Goal: Task Accomplishment & Management: Complete application form

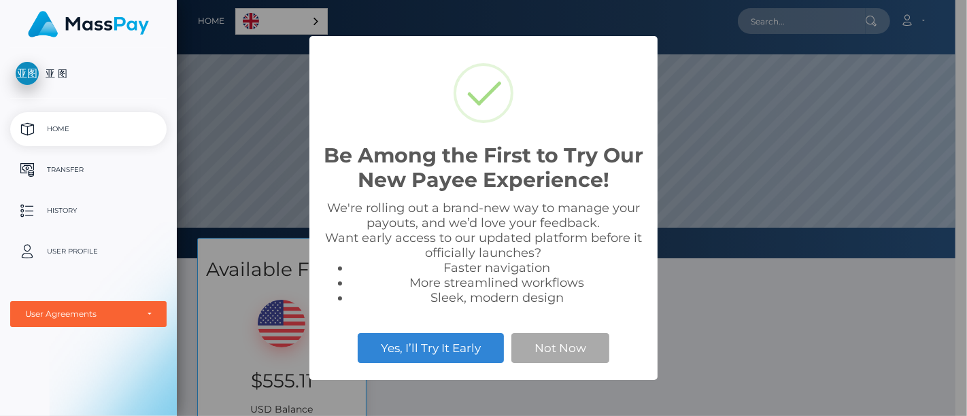
scroll to position [258, 779]
click at [704, 343] on div "Be Among the First to Try Our New Payee Experience! × We're rolling out a brand…" at bounding box center [483, 208] width 967 height 416
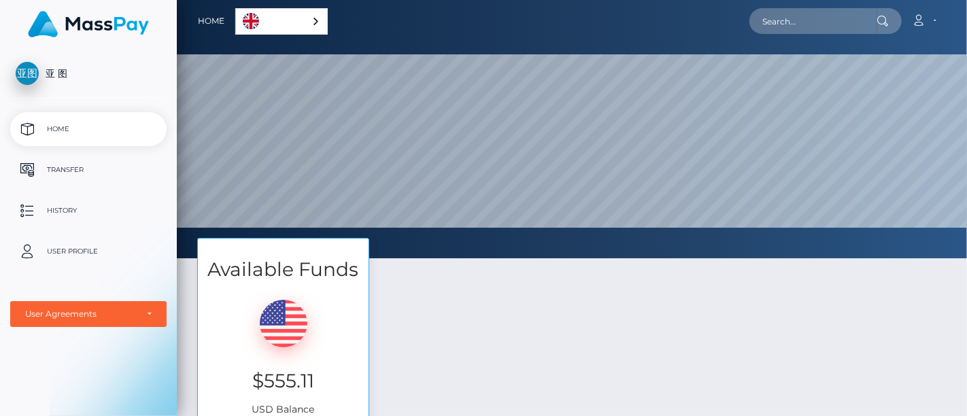
scroll to position [258, 790]
drag, startPoint x: 250, startPoint y: 379, endPoint x: 330, endPoint y: 390, distance: 80.2
click at [324, 384] on h3 "$555.11" at bounding box center [283, 381] width 150 height 27
copy h3 "$555.11"
click at [1, 359] on div "亚 图 Home Transfer History User Profile MassPay Card - USD MassPay Card - CAD" at bounding box center [88, 230] width 177 height 365
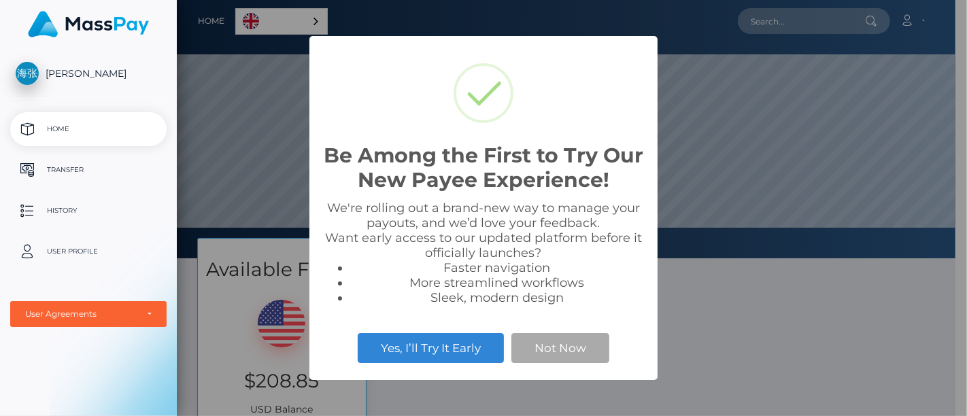
scroll to position [258, 779]
click at [762, 294] on div "Be Among the First to Try Our New Payee Experience! × We're rolling out a brand…" at bounding box center [483, 208] width 967 height 416
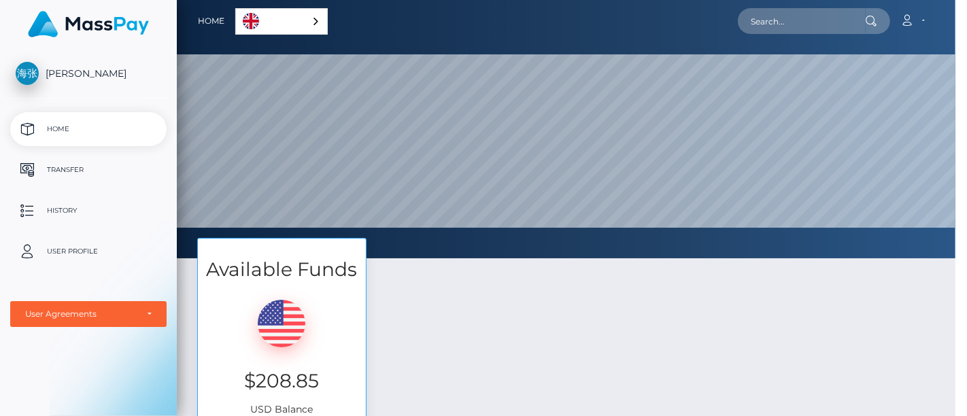
scroll to position [258, 790]
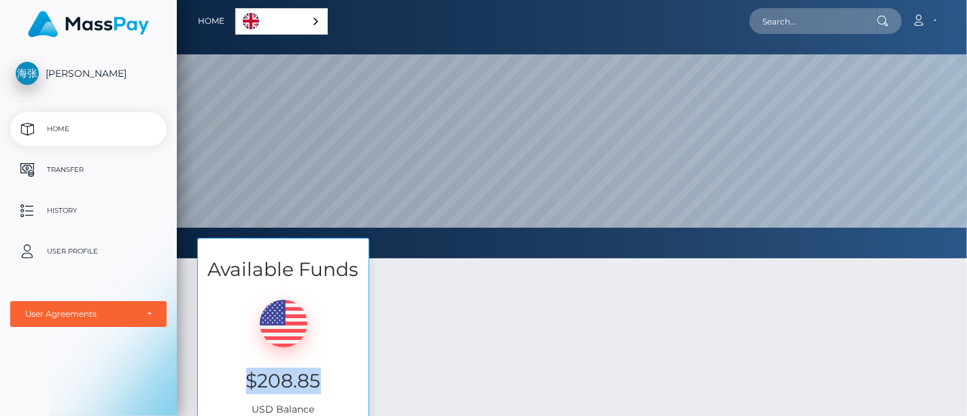
drag, startPoint x: 333, startPoint y: 384, endPoint x: 246, endPoint y: 383, distance: 87.0
click at [246, 383] on h3 "$208.85" at bounding box center [283, 381] width 150 height 27
copy h3 "$208.85"
drag, startPoint x: 71, startPoint y: 356, endPoint x: 121, endPoint y: 109, distance: 252.4
click at [71, 356] on div "海忠 张 Home Transfer History User Profile MassPay Card - USD MassPay Card - CAD" at bounding box center [88, 230] width 177 height 365
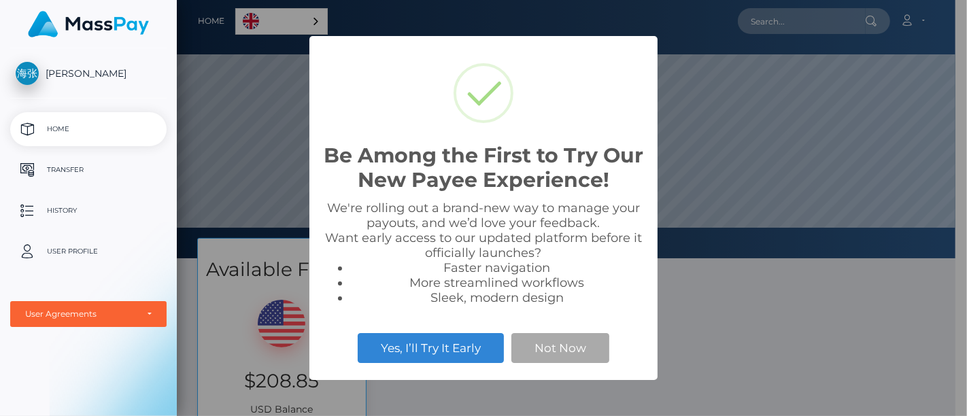
scroll to position [258, 779]
click at [734, 324] on div "Be Among the First to Try Our New Payee Experience! × We're rolling out a brand…" at bounding box center [483, 208] width 967 height 416
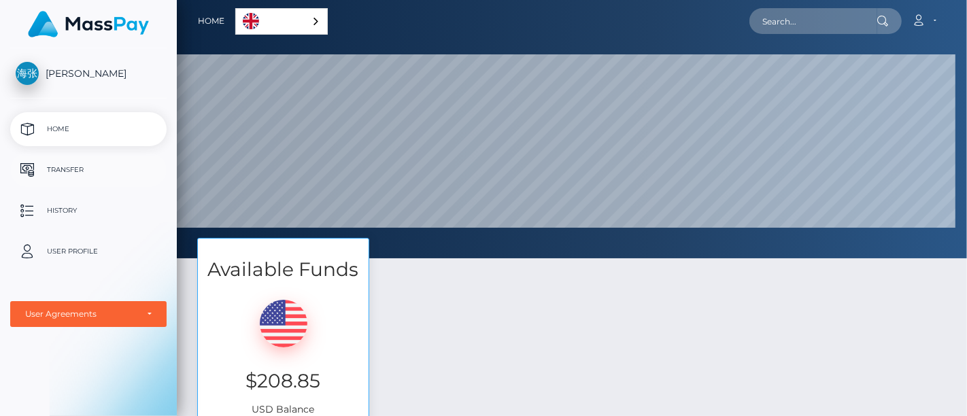
scroll to position [258, 790]
click at [71, 173] on p "Transfer" at bounding box center [89, 170] width 146 height 20
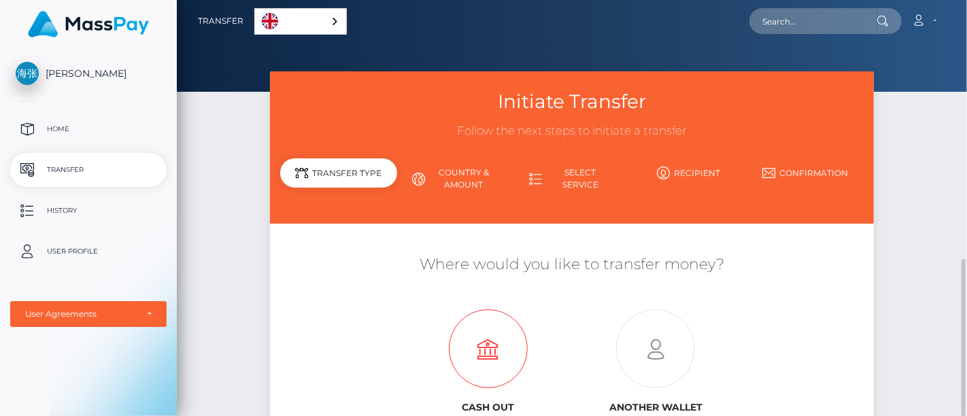
scroll to position [165, 0]
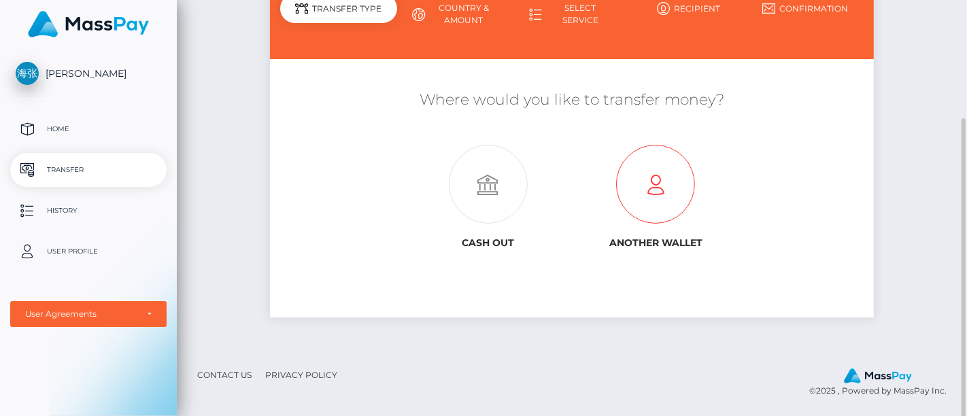
click at [657, 186] on icon at bounding box center [656, 185] width 168 height 79
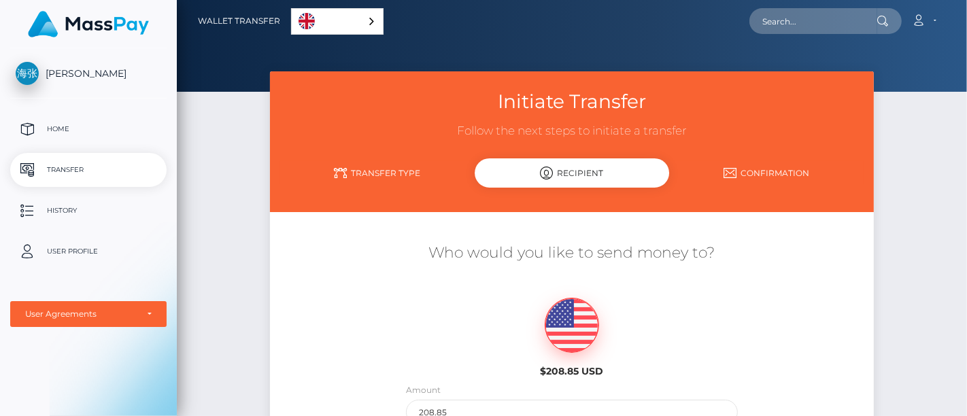
scroll to position [302, 0]
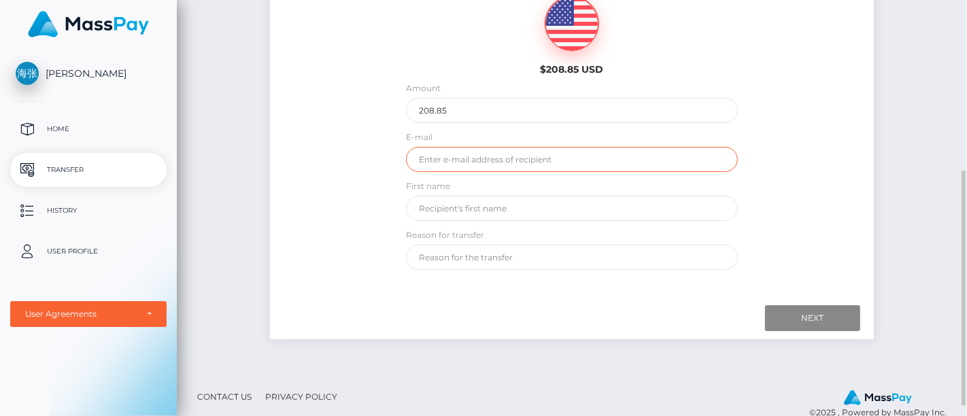
click at [488, 154] on input "email" at bounding box center [572, 159] width 332 height 25
type input "[EMAIL_ADDRESS][DOMAIN_NAME]"
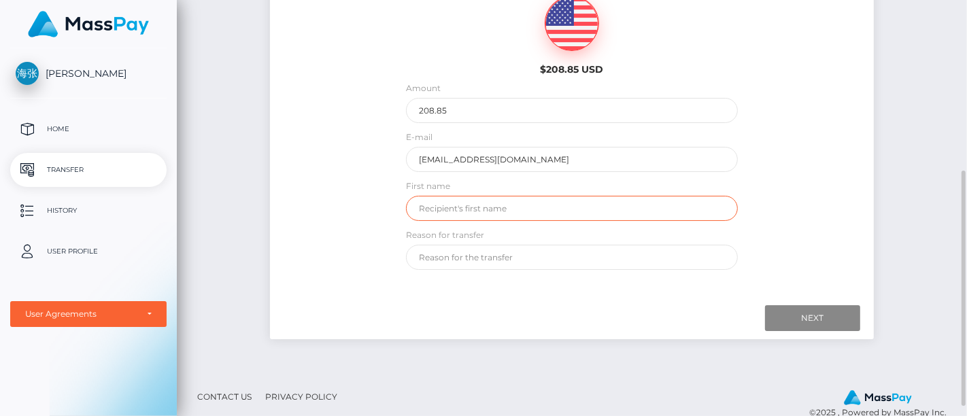
click at [472, 211] on input "text" at bounding box center [572, 208] width 332 height 25
type input "uzesta"
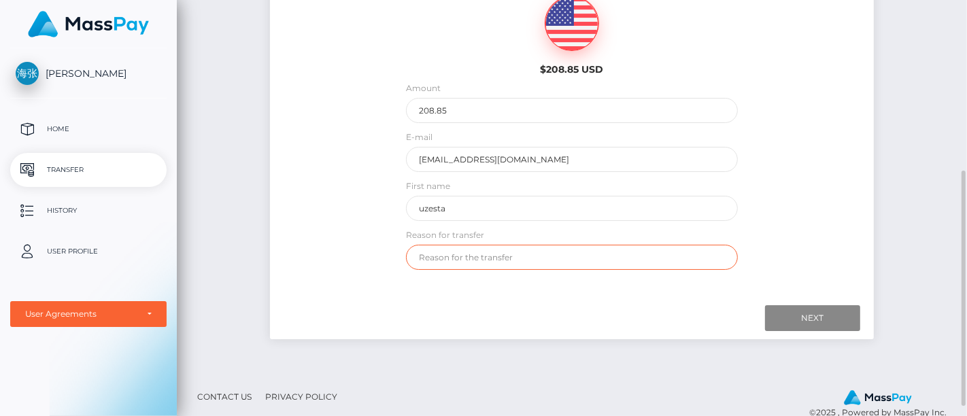
click at [464, 254] on input "text" at bounding box center [572, 257] width 332 height 25
paste input "段俊娥"
type input "段俊娥"
click at [921, 156] on div "Initiate Transfer Follow the next steps to initiate a transfer Transfer Type Re…" at bounding box center [572, 71] width 790 height 604
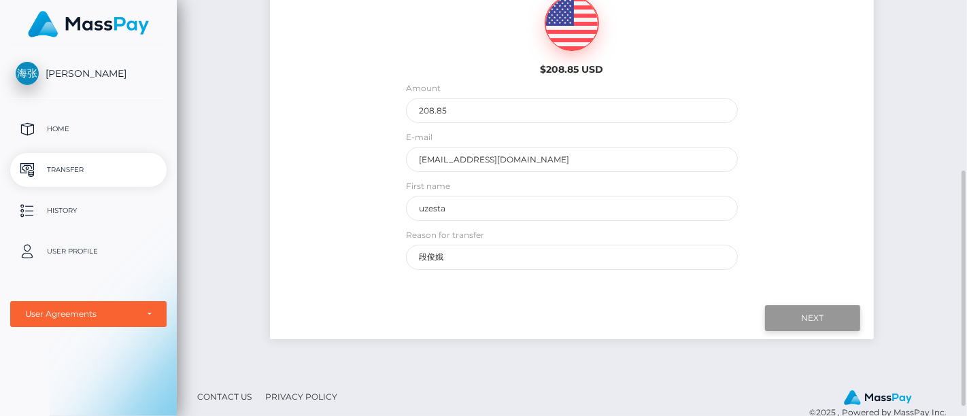
click at [822, 307] on input "Next" at bounding box center [812, 318] width 95 height 26
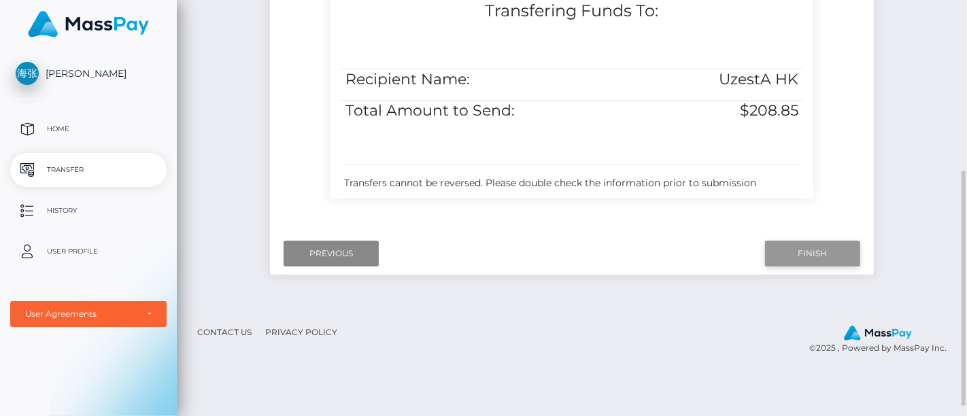
click at [788, 250] on input "Finish" at bounding box center [812, 254] width 95 height 26
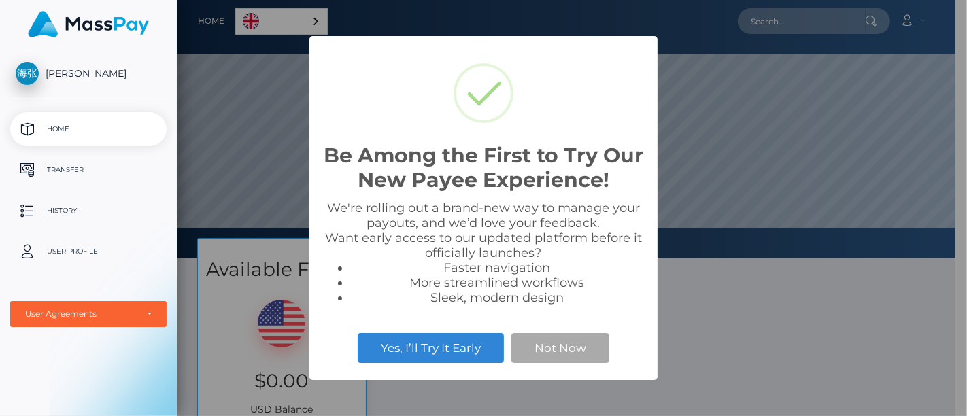
scroll to position [258, 779]
click at [793, 229] on div "Be Among the First to Try Our New Payee Experience! × We're rolling out a brand…" at bounding box center [483, 208] width 967 height 416
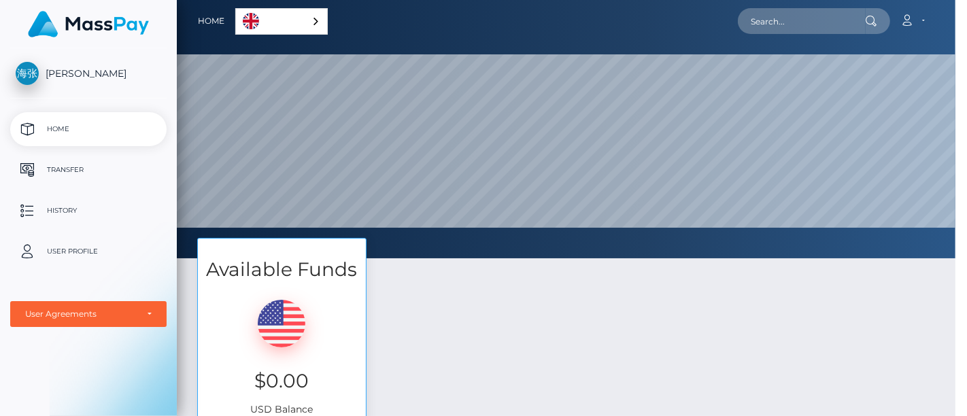
scroll to position [258, 790]
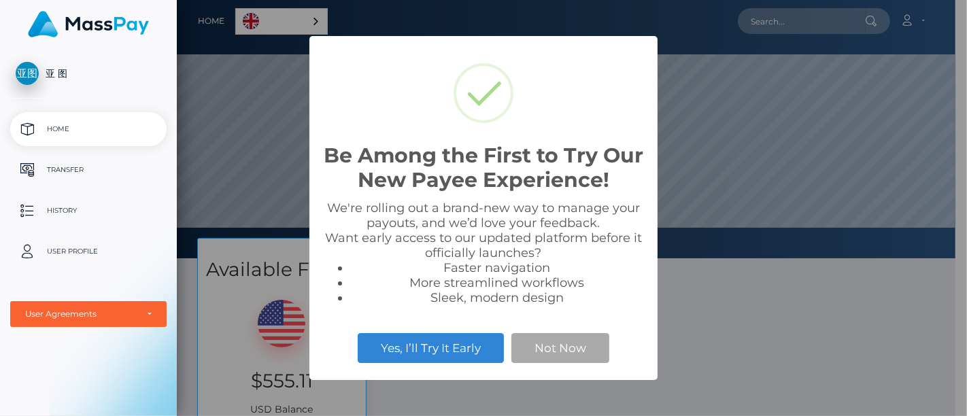
scroll to position [258, 779]
click at [767, 294] on div "Be Among the First to Try Our New Payee Experience! × We're rolling out a brand…" at bounding box center [483, 208] width 967 height 416
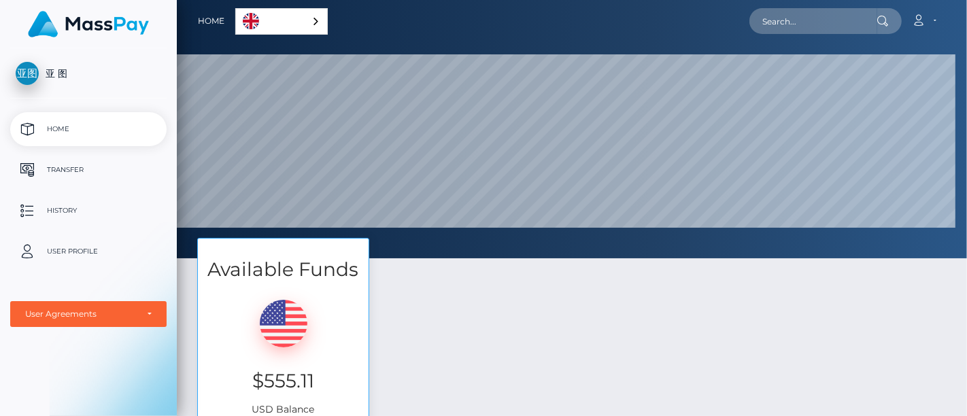
scroll to position [258, 790]
click at [52, 174] on p "Transfer" at bounding box center [89, 170] width 146 height 20
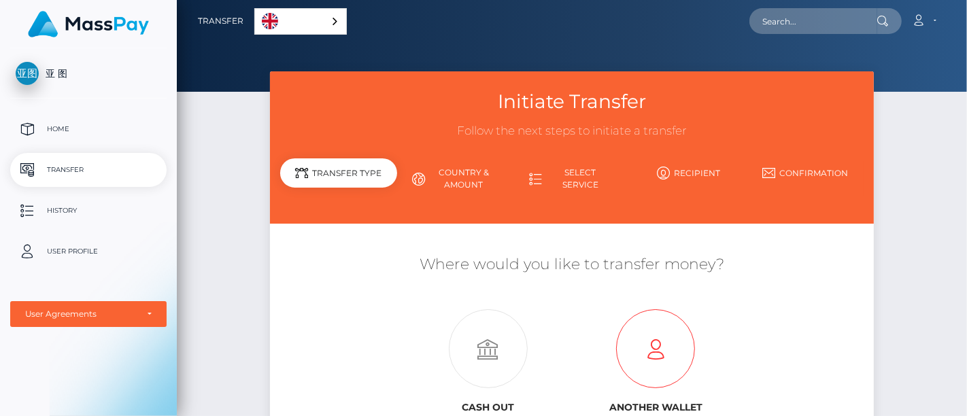
scroll to position [75, 0]
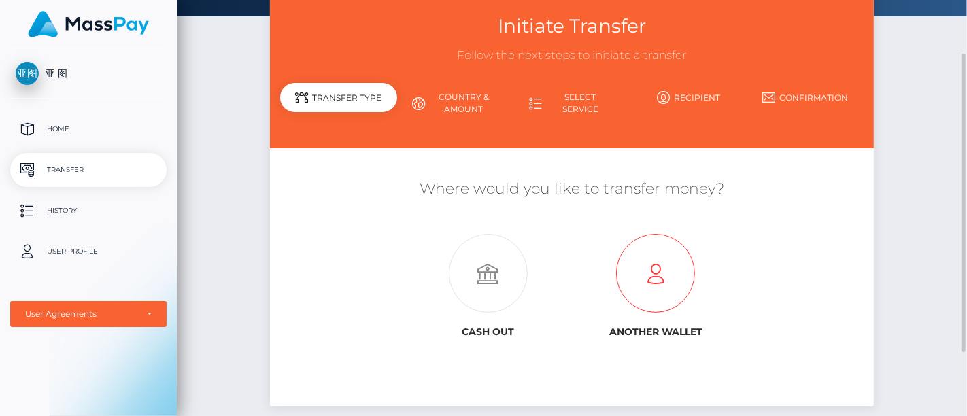
click at [672, 277] on icon at bounding box center [656, 274] width 168 height 79
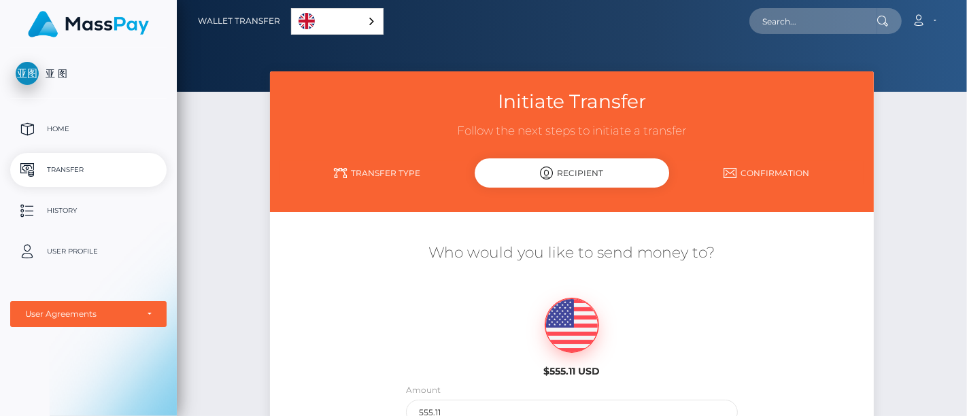
scroll to position [226, 0]
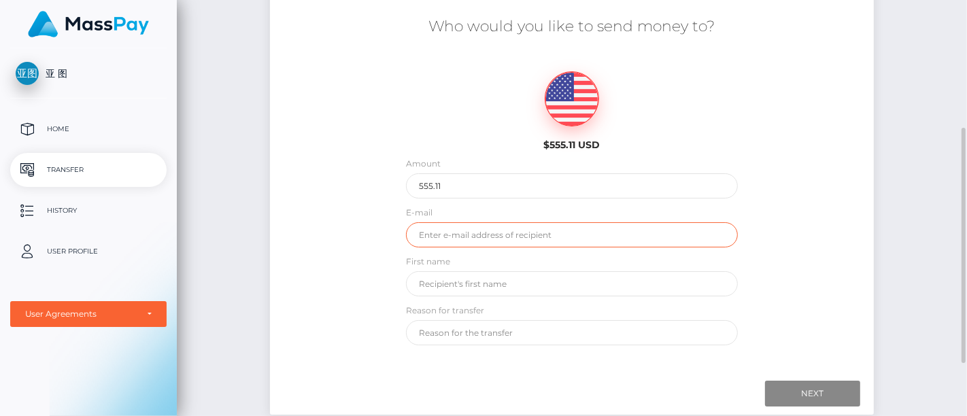
click at [493, 235] on input "email" at bounding box center [572, 234] width 332 height 25
type input "MASSPAY@uzesta.com"
click at [490, 278] on input "text" at bounding box center [572, 283] width 332 height 25
type input "uzesta"
click at [470, 329] on input "text" at bounding box center [572, 332] width 332 height 25
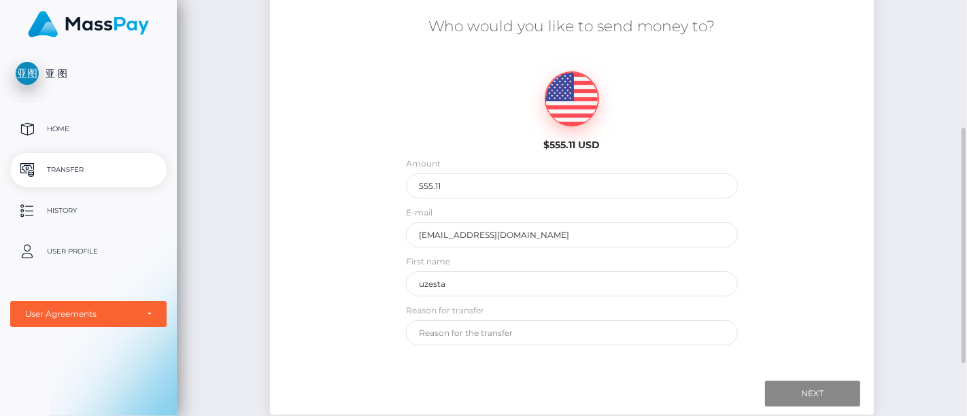
drag, startPoint x: 929, startPoint y: 145, endPoint x: 620, endPoint y: 248, distance: 325.6
click at [928, 145] on div "Initiate Transfer Follow the next steps to initiate a transfer Transfer Type Re…" at bounding box center [572, 147] width 790 height 604
click at [452, 336] on input "text" at bounding box center [572, 332] width 332 height 25
paste input "段俊娥"
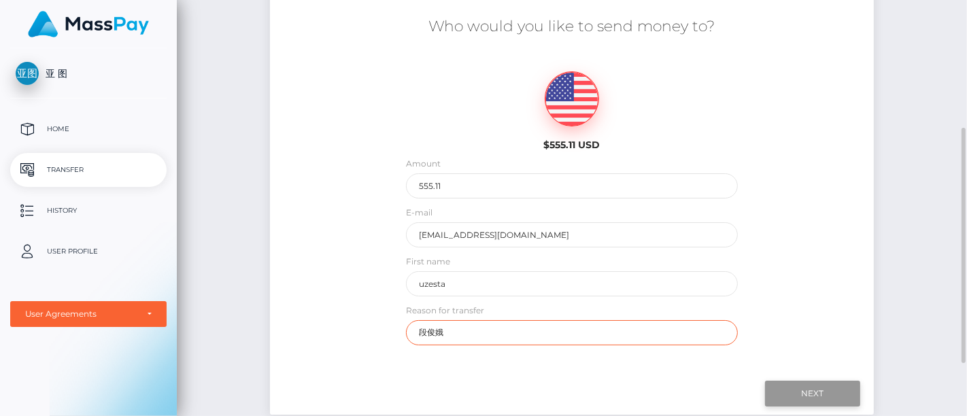
type input "段俊娥"
click at [810, 381] on input "Next" at bounding box center [812, 394] width 95 height 26
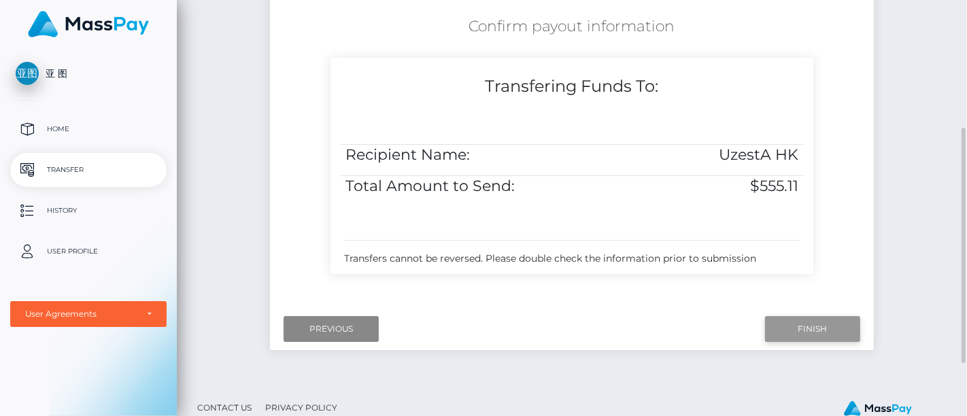
click at [830, 332] on input "Finish" at bounding box center [812, 329] width 95 height 26
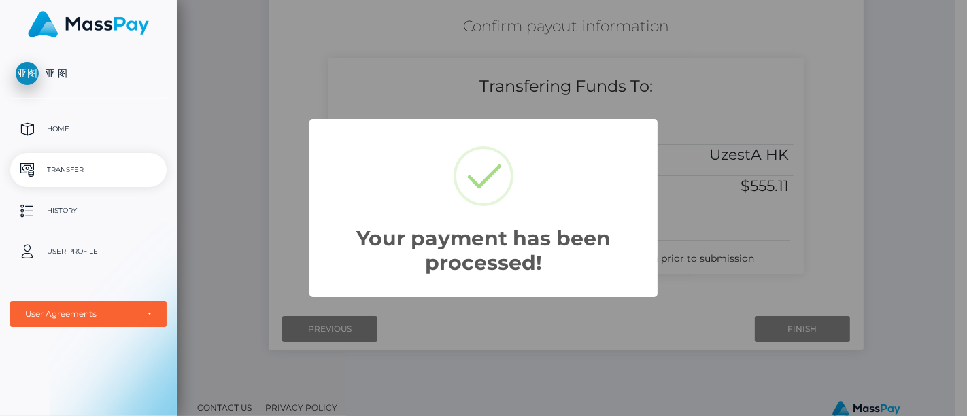
click at [435, 61] on div "Your payment has been processed! × OK Cancel" at bounding box center [483, 208] width 967 height 416
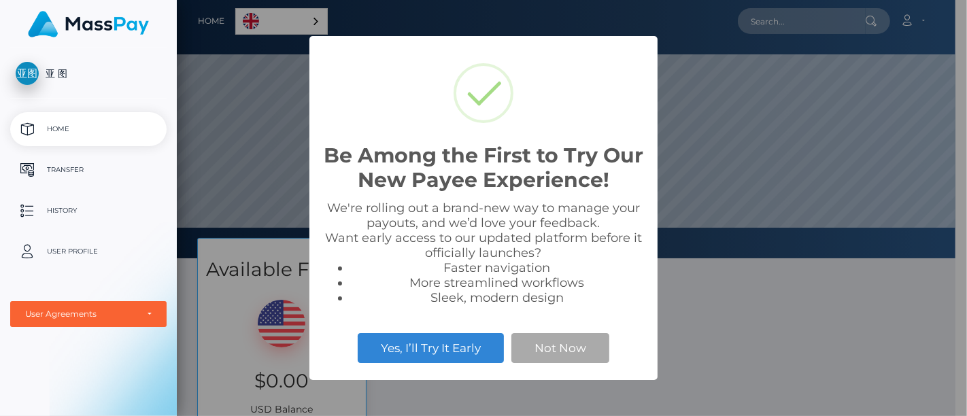
scroll to position [258, 779]
